Goal: Information Seeking & Learning: Find contact information

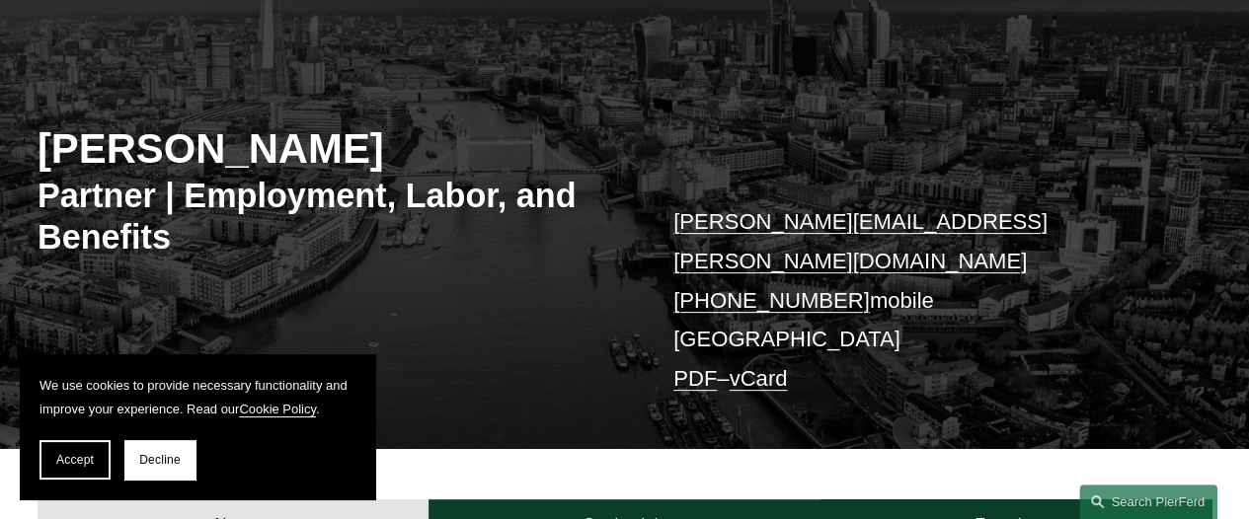
scroll to position [197, 0]
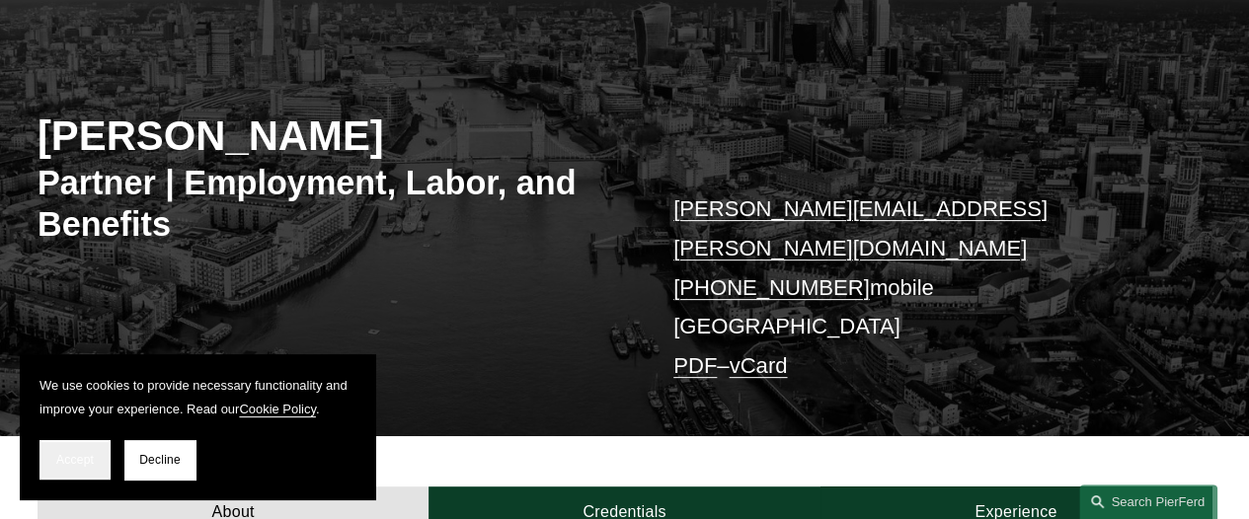
click at [99, 457] on button "Accept" at bounding box center [74, 459] width 71 height 39
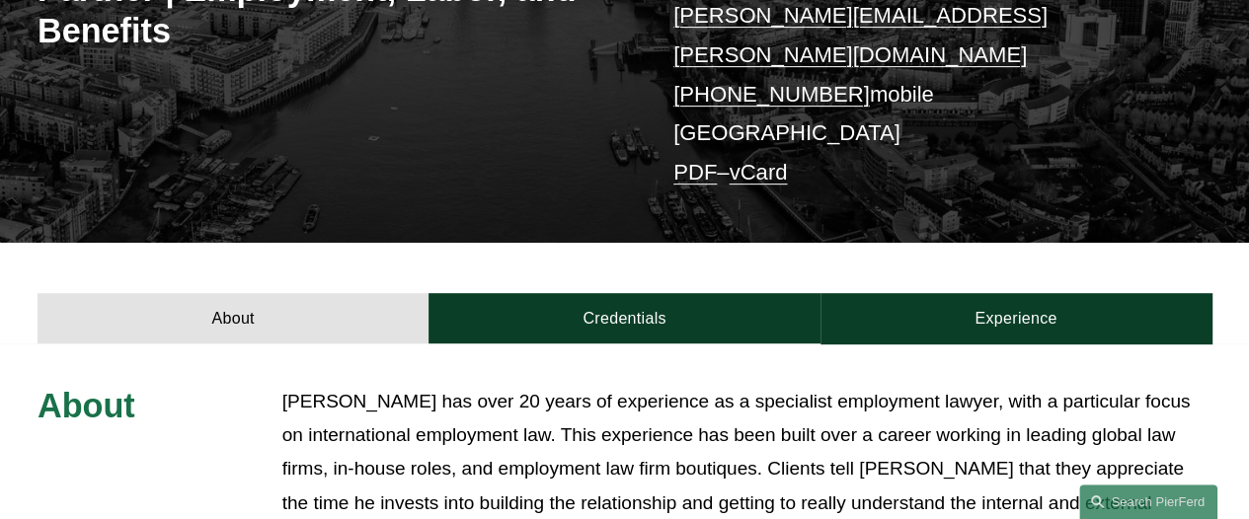
scroll to position [691, 0]
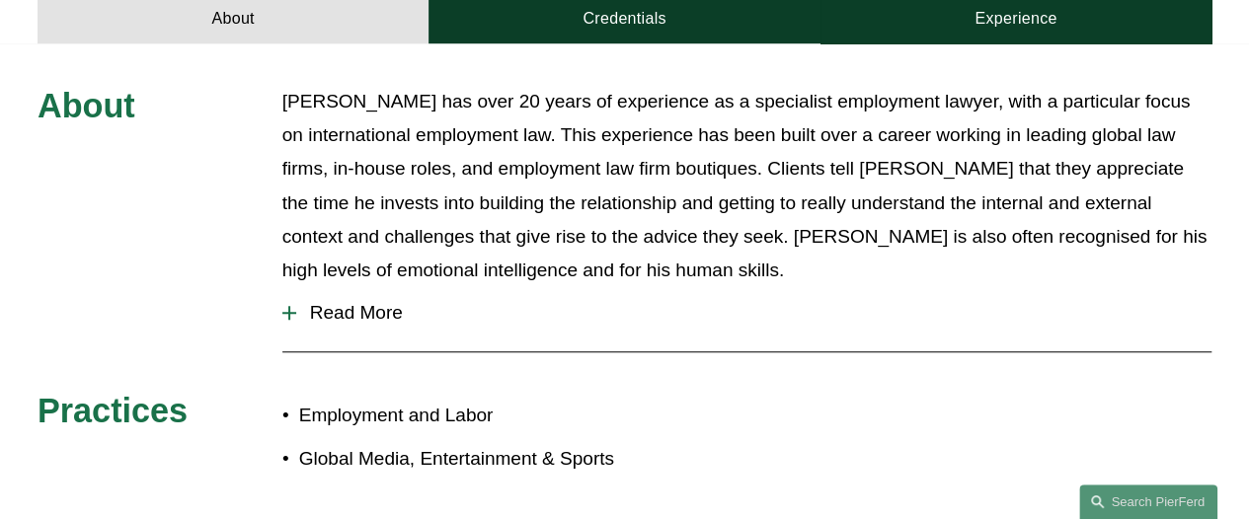
click at [359, 302] on span "Read More" at bounding box center [753, 313] width 915 height 22
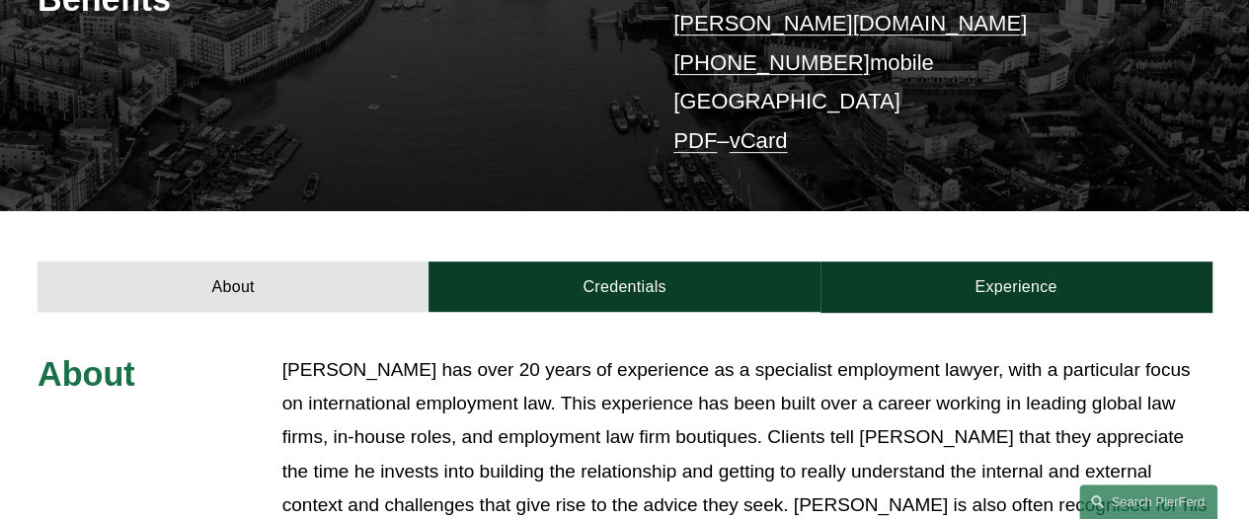
scroll to position [395, 0]
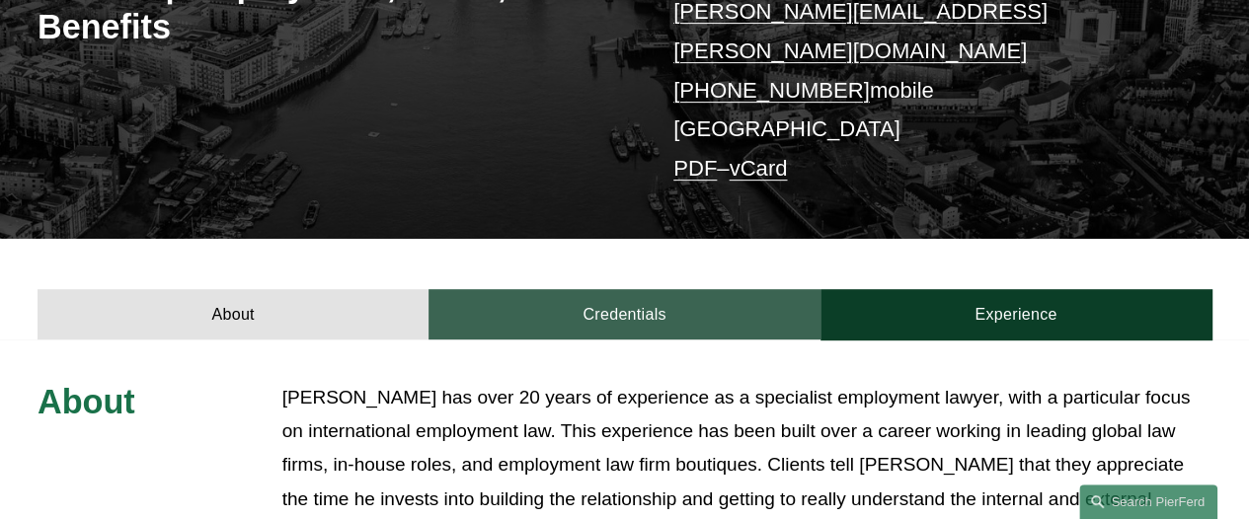
click at [578, 289] on link "Credentials" at bounding box center [624, 314] width 391 height 50
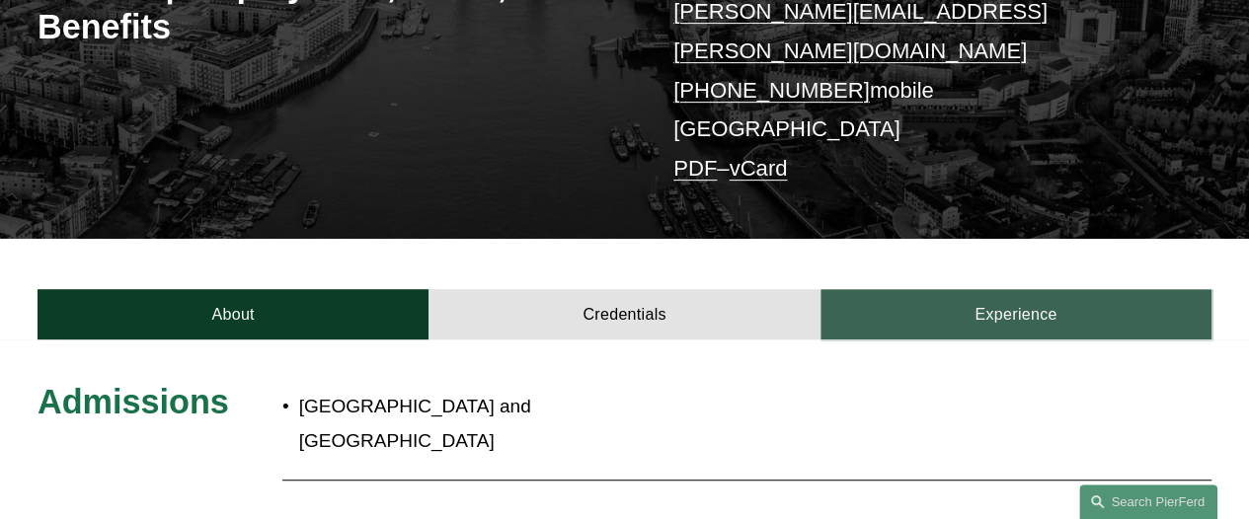
click at [902, 289] on link "Experience" at bounding box center [1016, 314] width 391 height 50
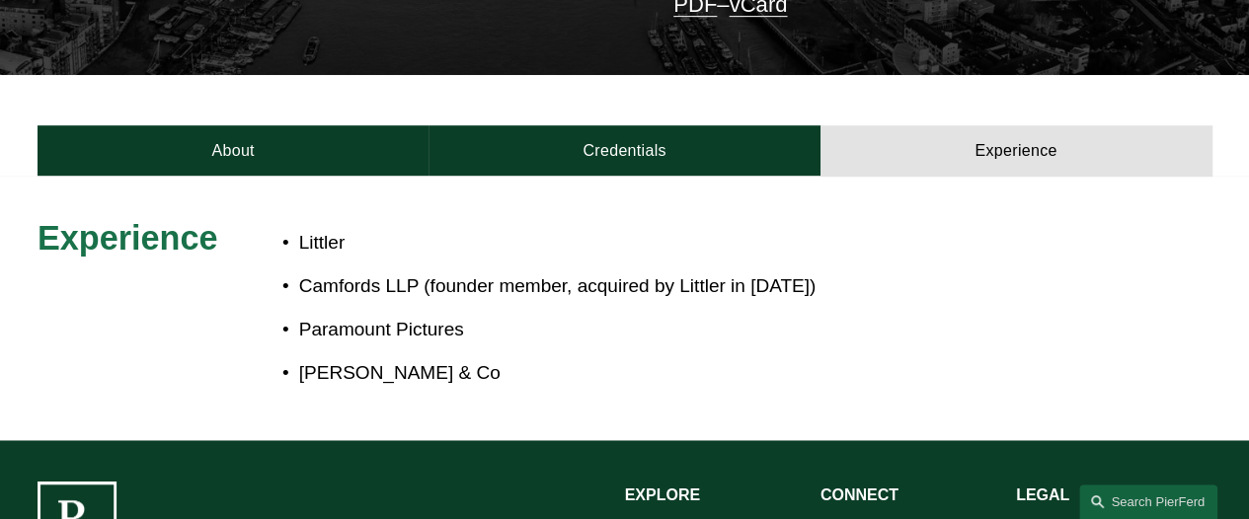
scroll to position [592, 0]
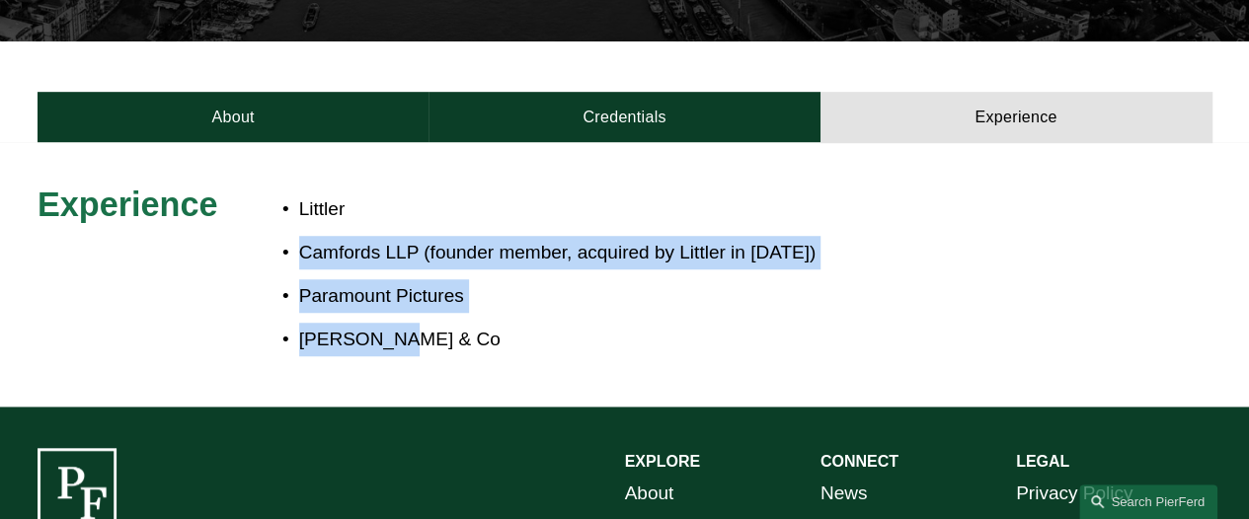
drag, startPoint x: 501, startPoint y: 310, endPoint x: 472, endPoint y: 152, distance: 160.6
click at [472, 184] on div "Littler Camfords LLP (founder member, acquired by Littler in 2016) Paramount Pi…" at bounding box center [673, 275] width 783 height 183
drag, startPoint x: 479, startPoint y: 301, endPoint x: 468, endPoint y: 171, distance: 130.8
click at [468, 193] on ul "Littler Camfords LLP (founder member, acquired by Littler in 2016) Paramount Pi…" at bounding box center [673, 275] width 783 height 164
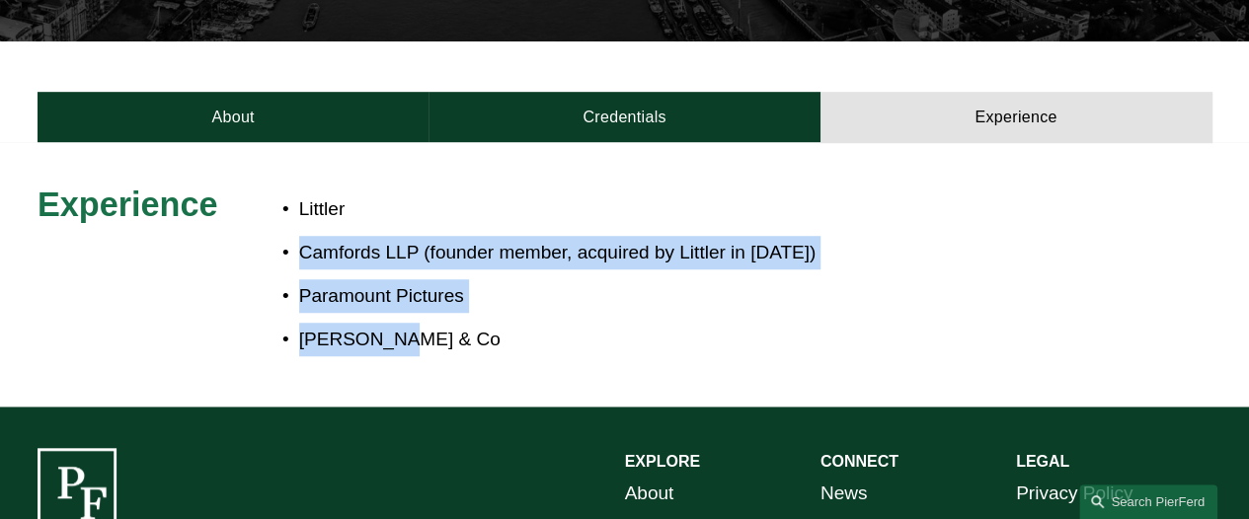
click at [466, 193] on p "Littler" at bounding box center [682, 210] width 766 height 34
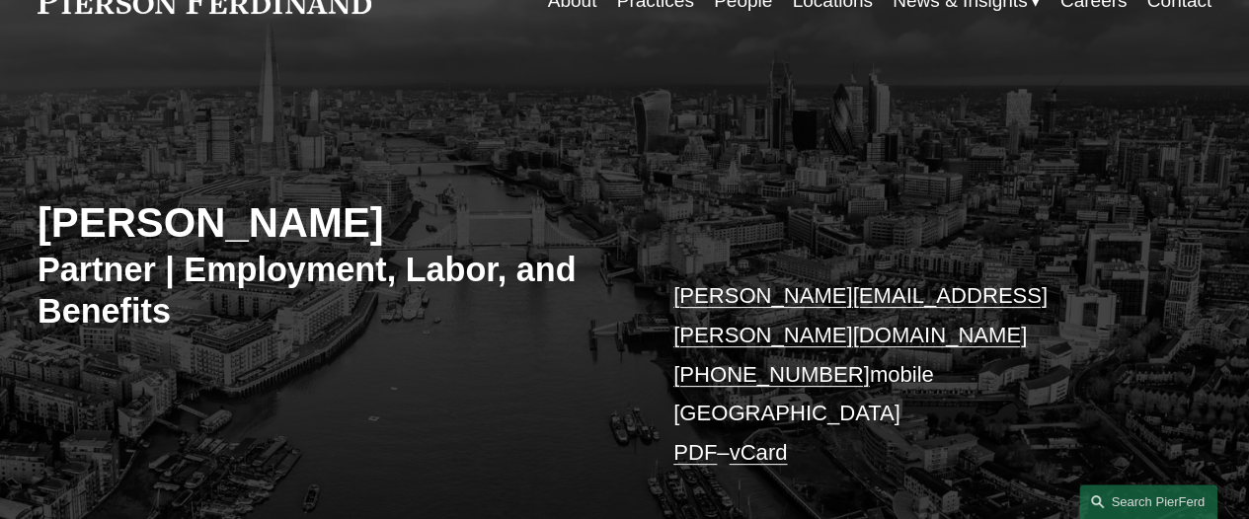
scroll to position [0, 0]
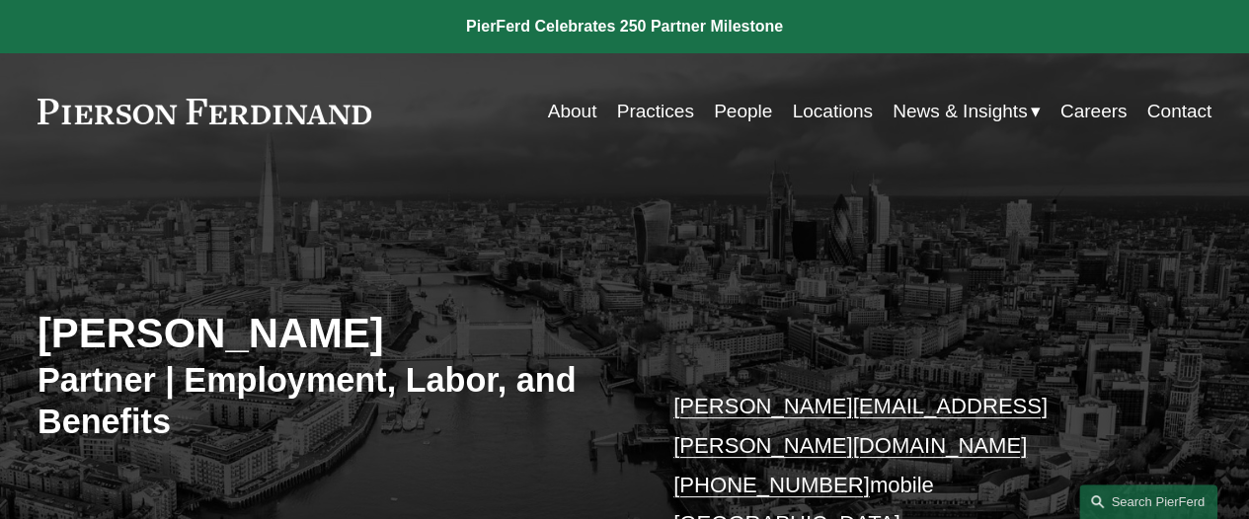
click at [661, 28] on link at bounding box center [624, 26] width 1249 height 53
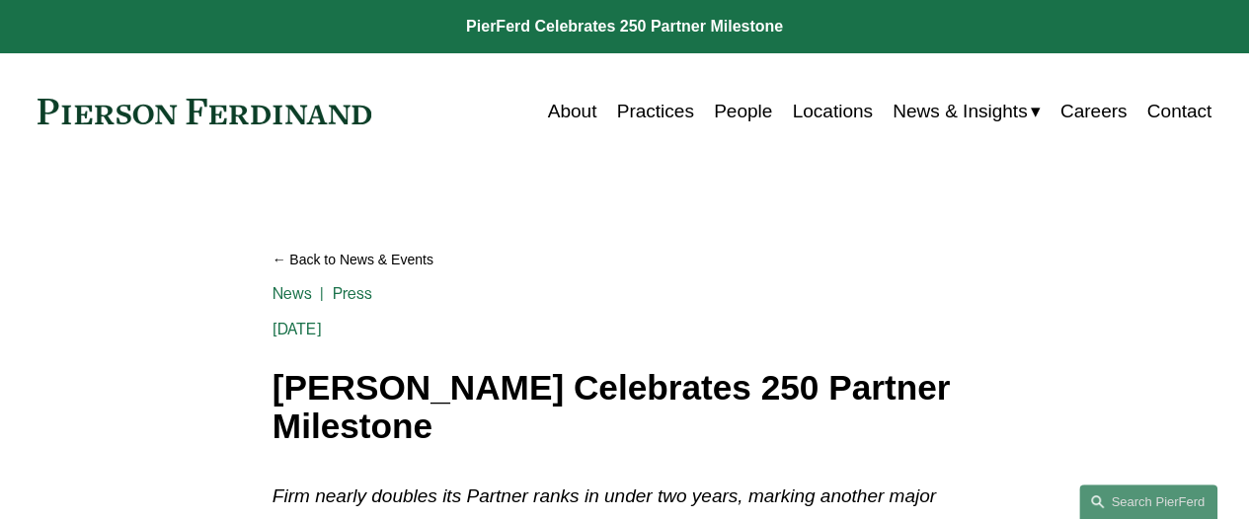
click at [792, 111] on link "Locations" at bounding box center [832, 112] width 80 height 38
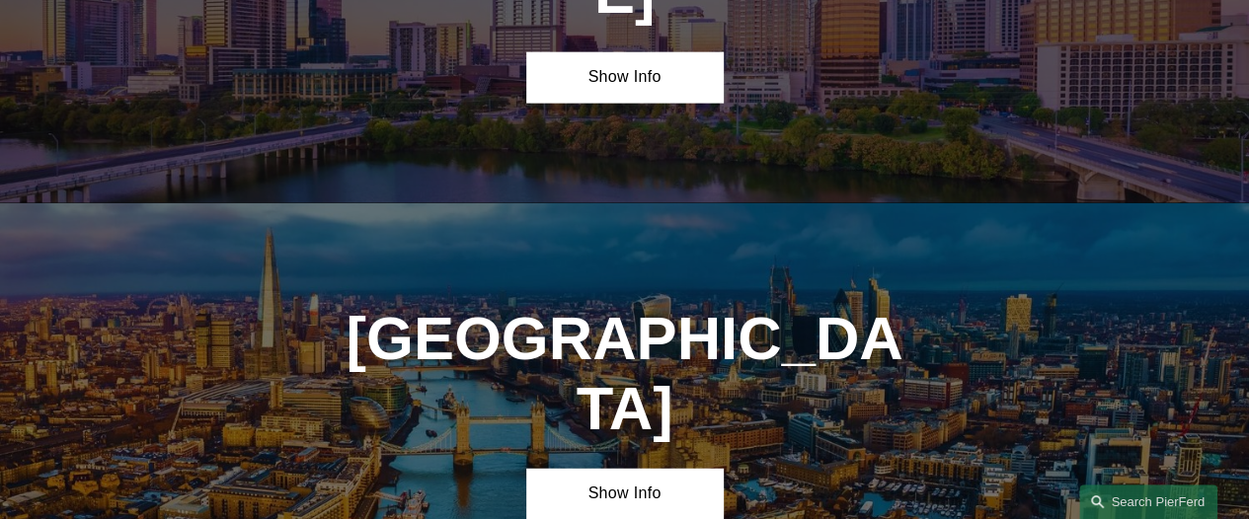
scroll to position [6122, 0]
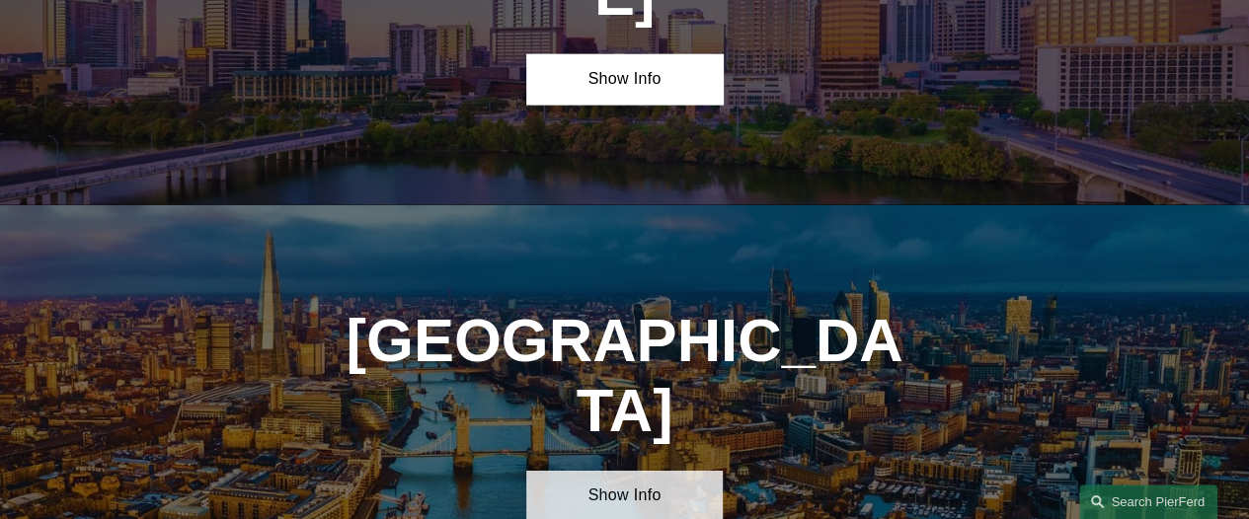
click at [565, 471] on link "Show Info" at bounding box center [624, 496] width 196 height 50
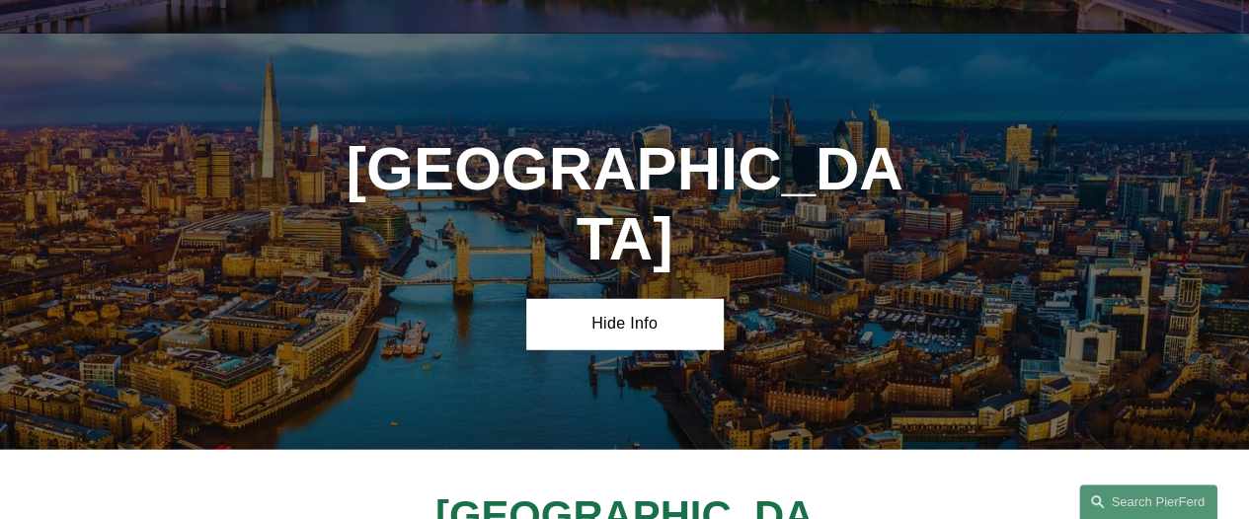
scroll to position [6616, 0]
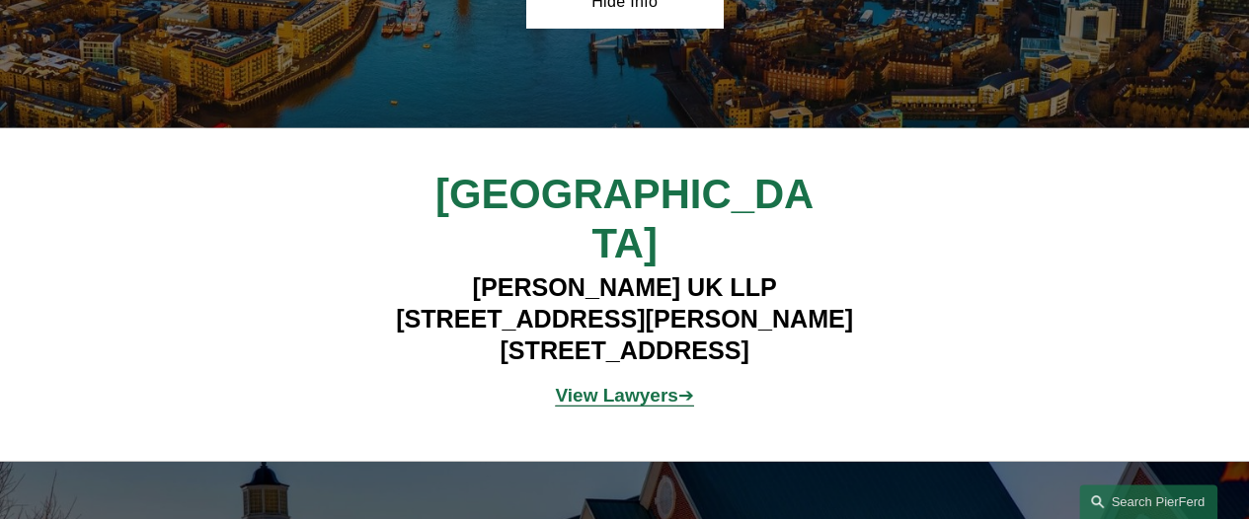
click at [626, 385] on strong "View Lawyers" at bounding box center [616, 395] width 122 height 21
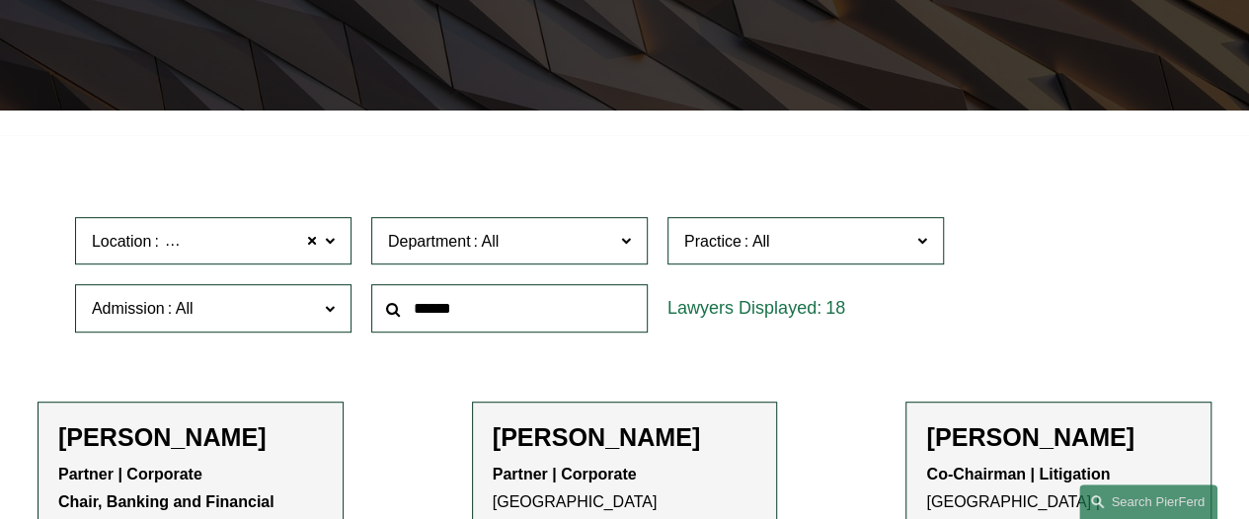
scroll to position [592, 0]
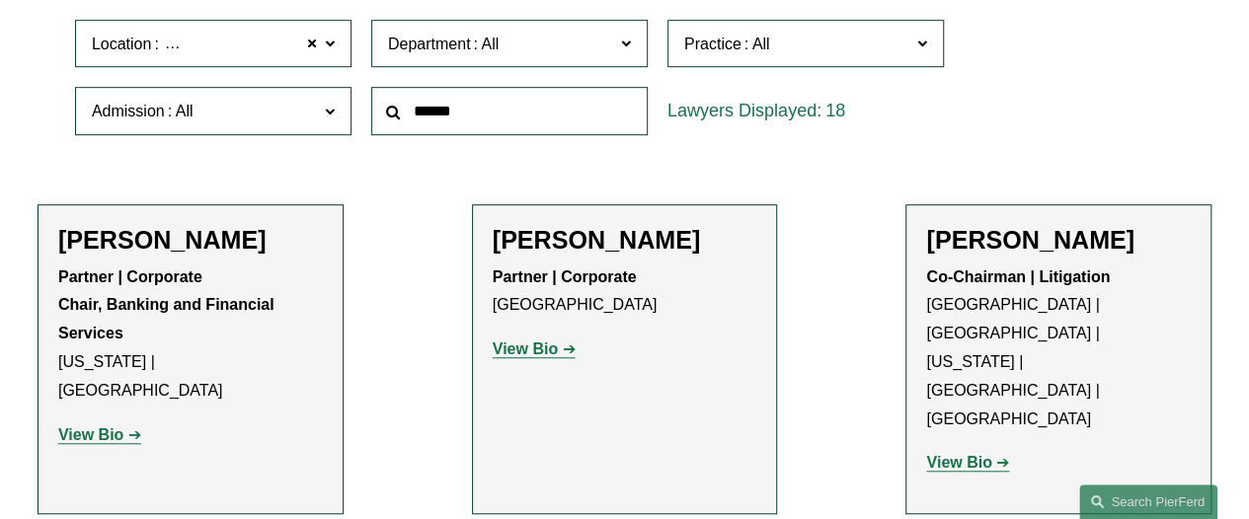
click at [292, 100] on label "Admission" at bounding box center [213, 111] width 276 height 48
click at [0, 0] on link "[GEOGRAPHIC_DATA] and [GEOGRAPHIC_DATA]" at bounding box center [0, 0] width 0 height 0
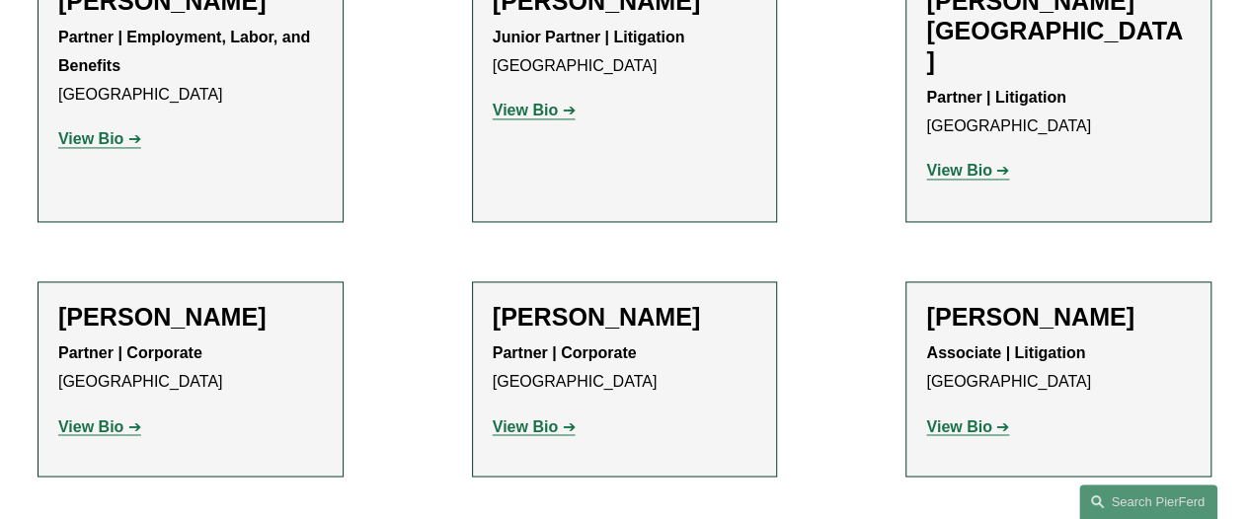
scroll to position [1288, 0]
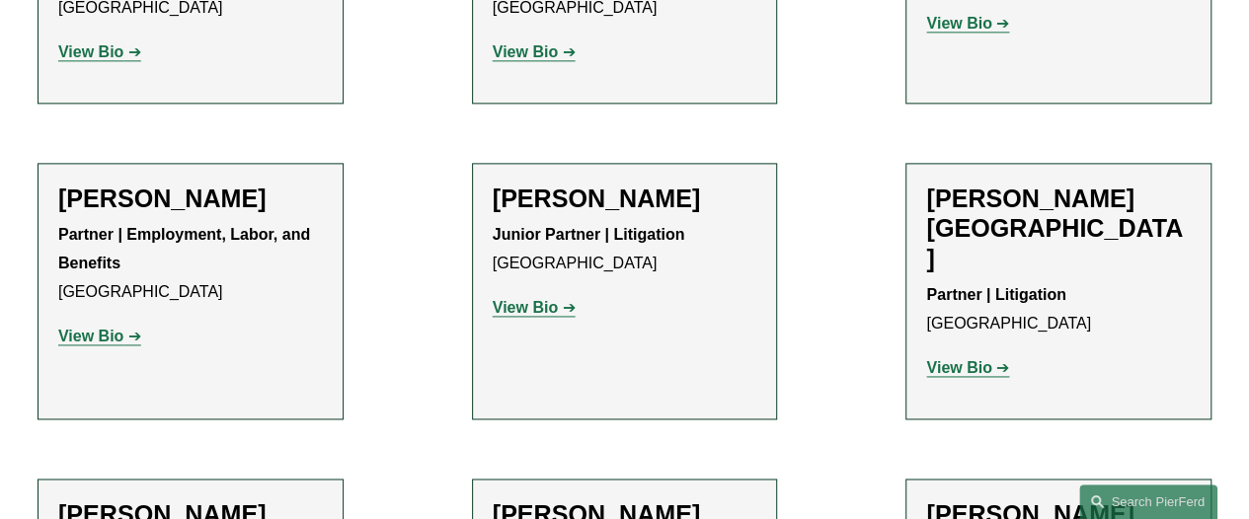
click at [86, 500] on h2 "[PERSON_NAME]" at bounding box center [190, 515] width 265 height 30
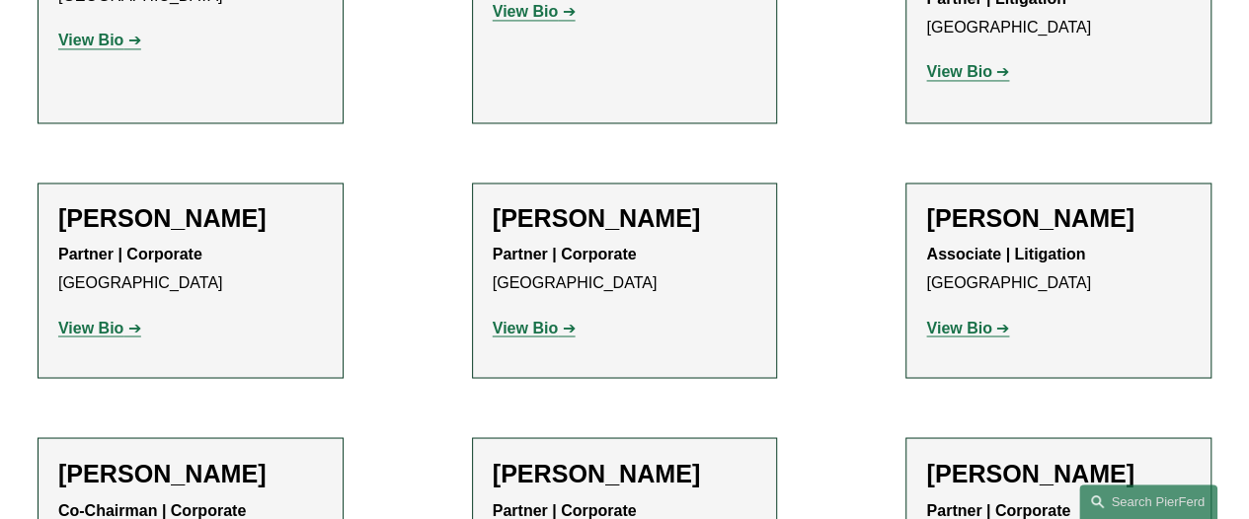
click at [94, 319] on strong "View Bio" at bounding box center [90, 327] width 65 height 17
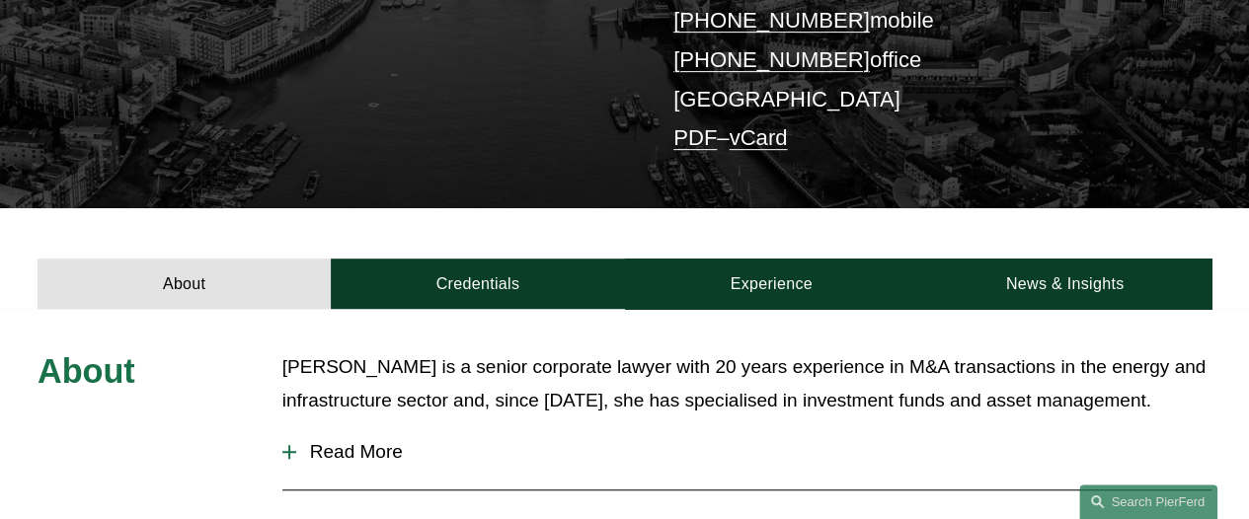
scroll to position [494, 0]
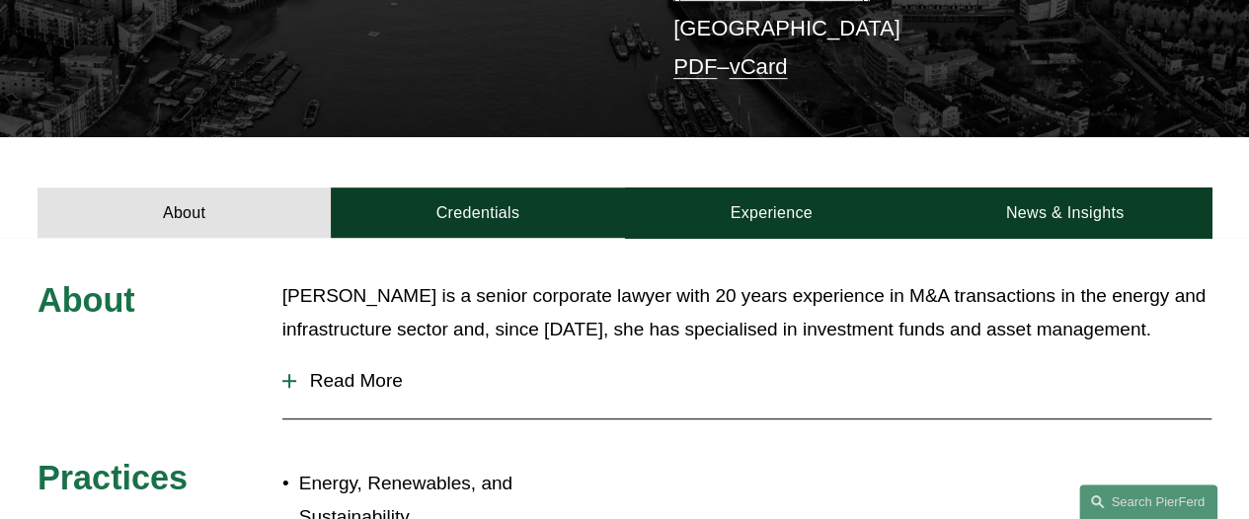
click at [339, 378] on span "Read More" at bounding box center [753, 381] width 915 height 22
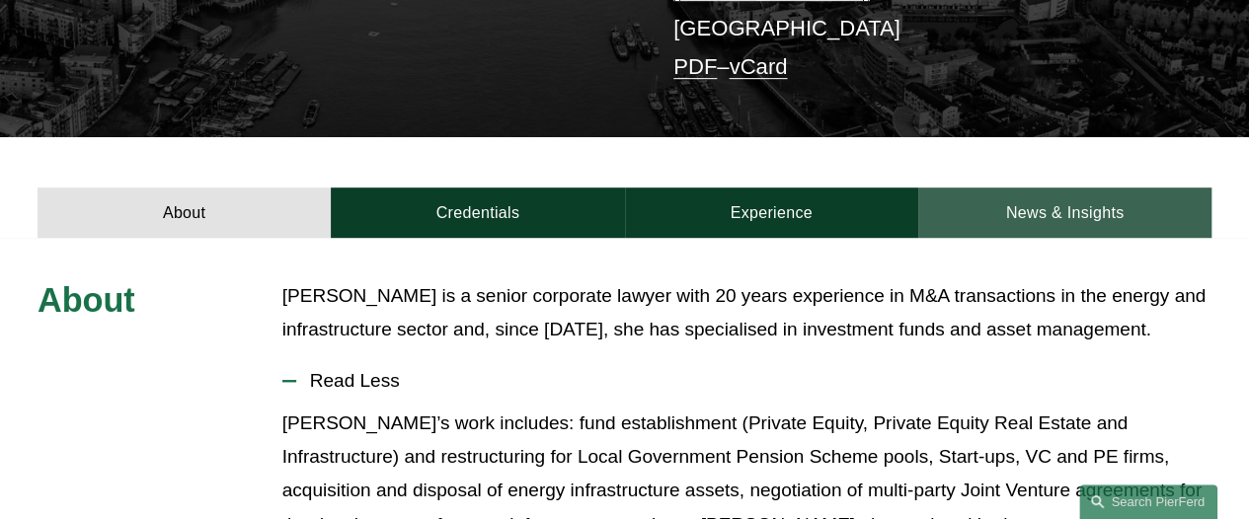
click at [1066, 218] on link "News & Insights" at bounding box center [1064, 213] width 293 height 50
